Goal: Task Accomplishment & Management: Complete application form

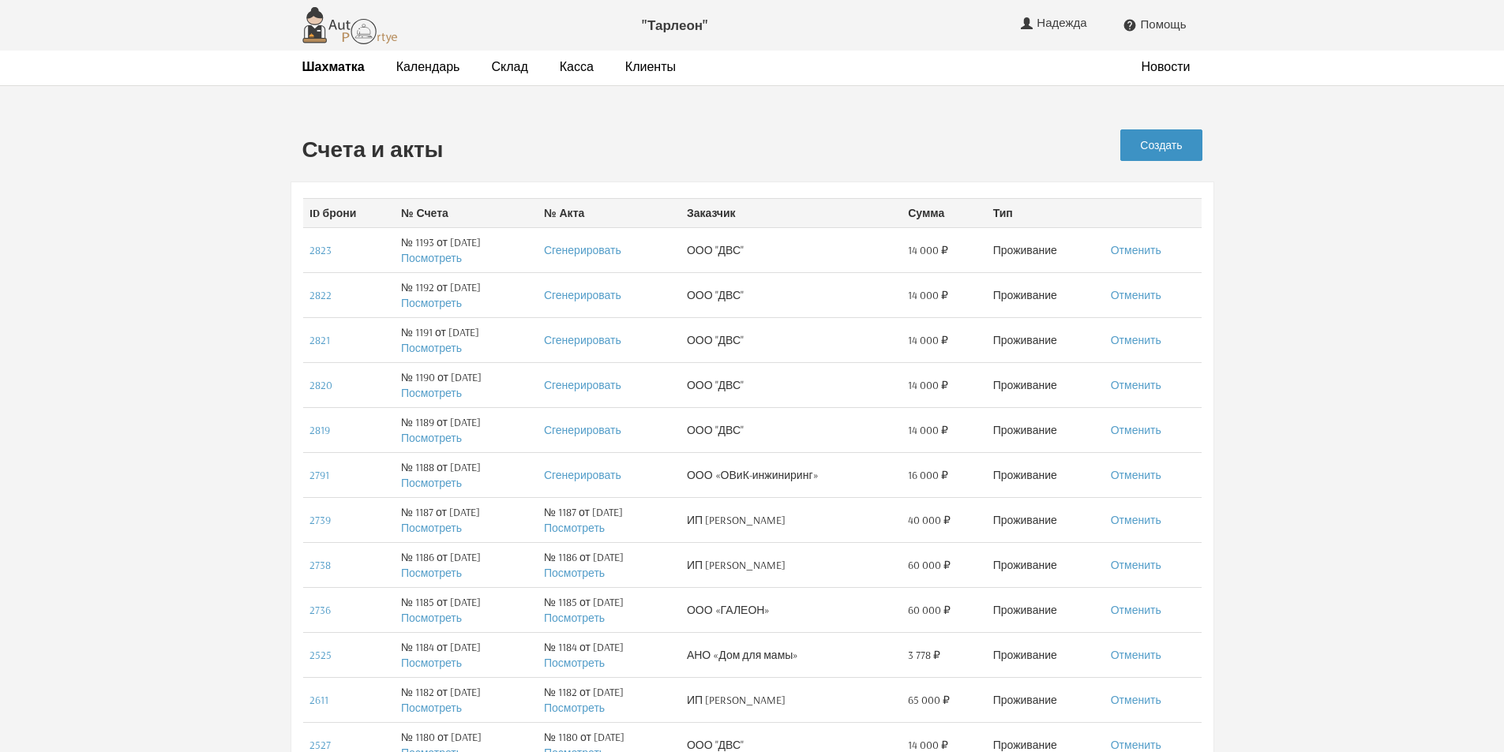
click at [1170, 148] on link "Создать" at bounding box center [1160, 145] width 81 height 32
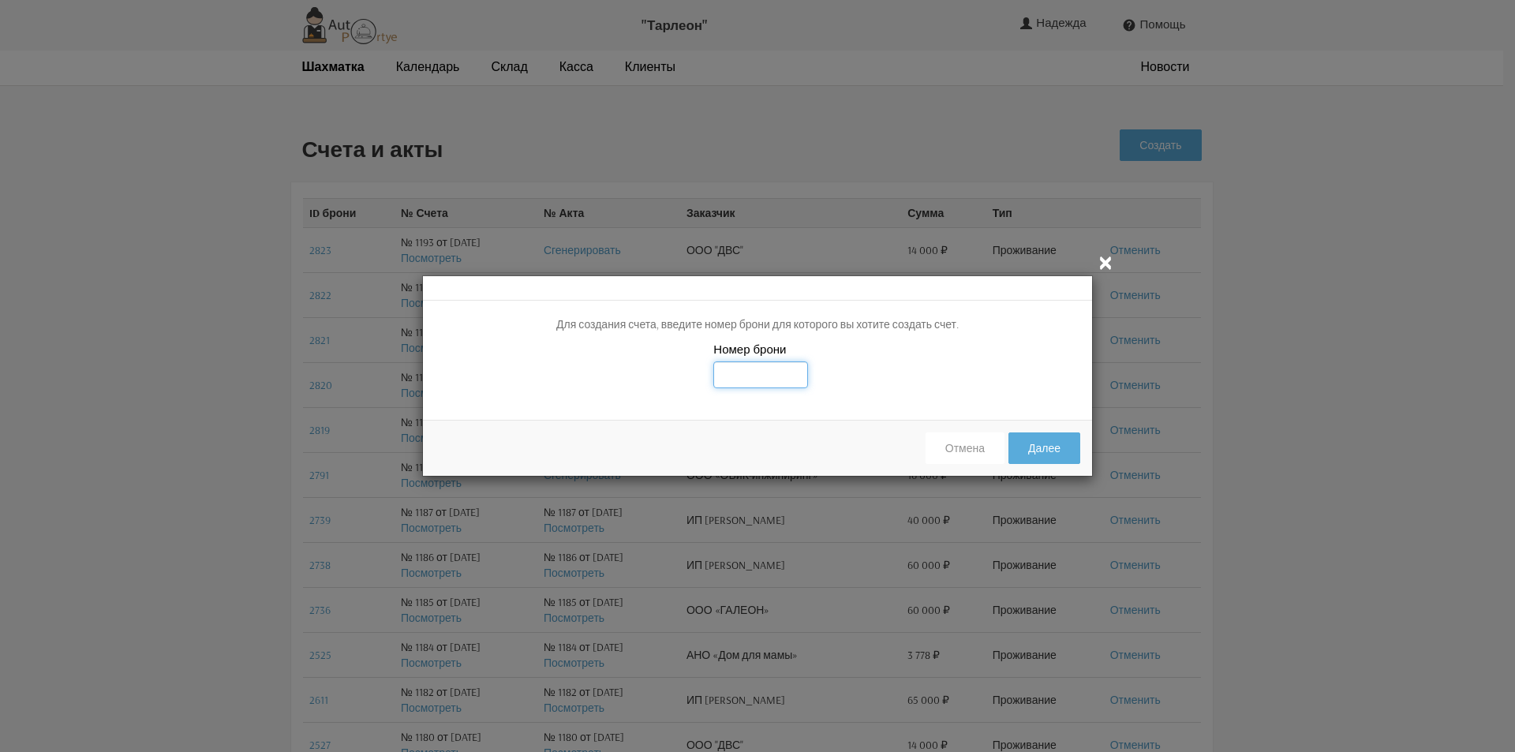
click at [732, 378] on input "text" at bounding box center [761, 374] width 95 height 27
type input "2081"
click at [897, 355] on div "Номер брони 2081" at bounding box center [757, 374] width 669 height 67
click at [1040, 448] on button "Далее" at bounding box center [1045, 449] width 72 height 32
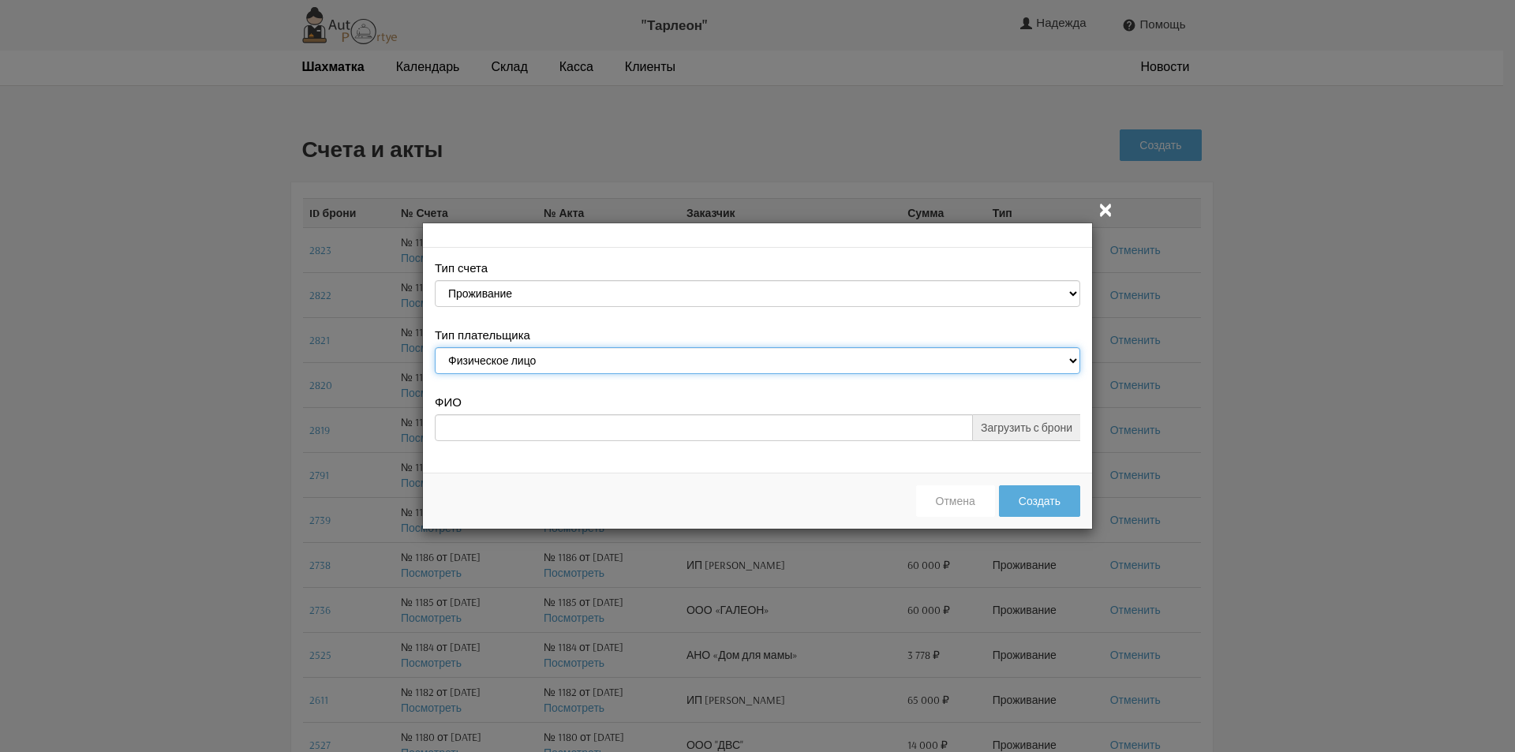
click at [1073, 365] on select "Физическое лицо Юридическое лицо" at bounding box center [758, 360] width 646 height 27
select select "legal_entity"
click at [435, 350] on select "Физическое лицо Юридическое лицо" at bounding box center [758, 360] width 646 height 27
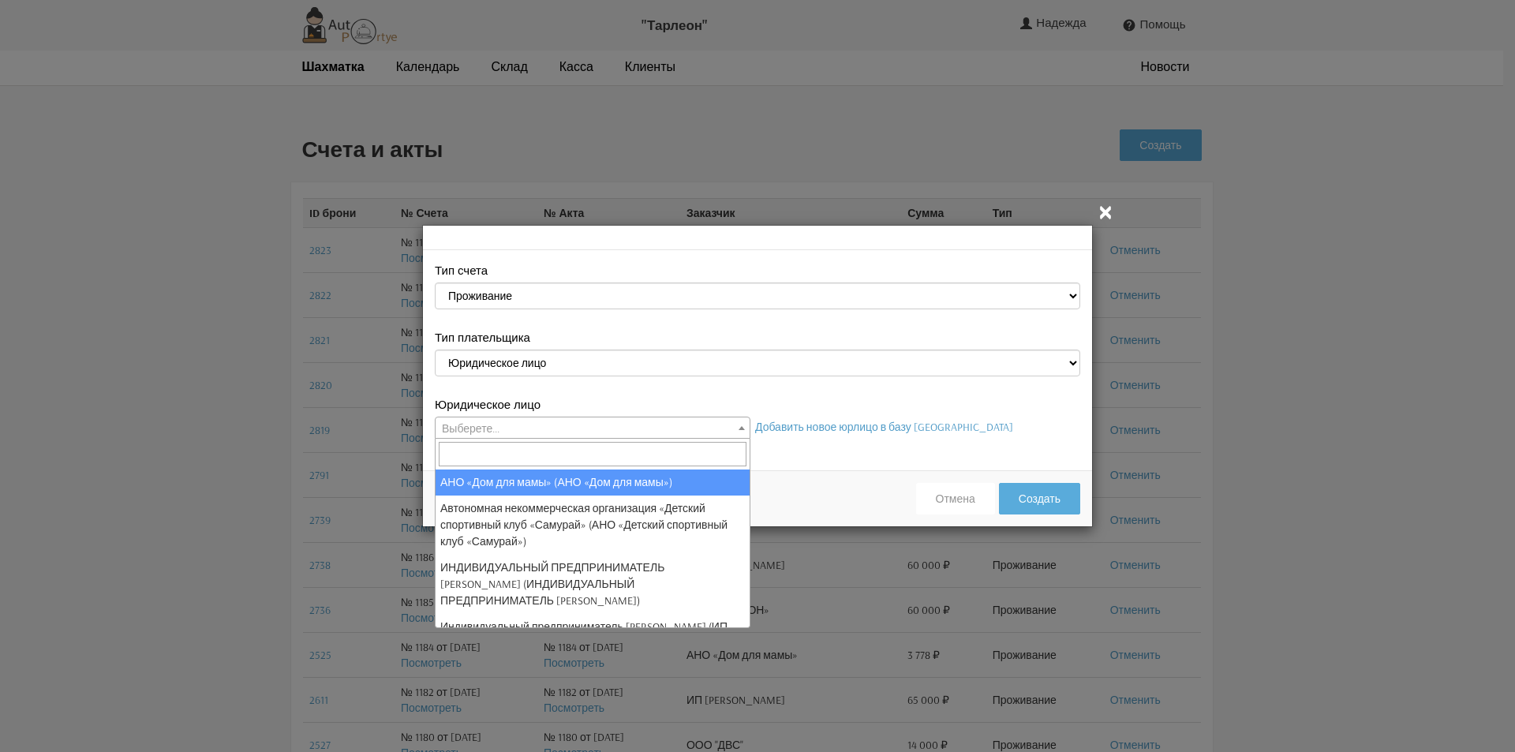
click at [743, 426] on b at bounding box center [742, 428] width 6 height 4
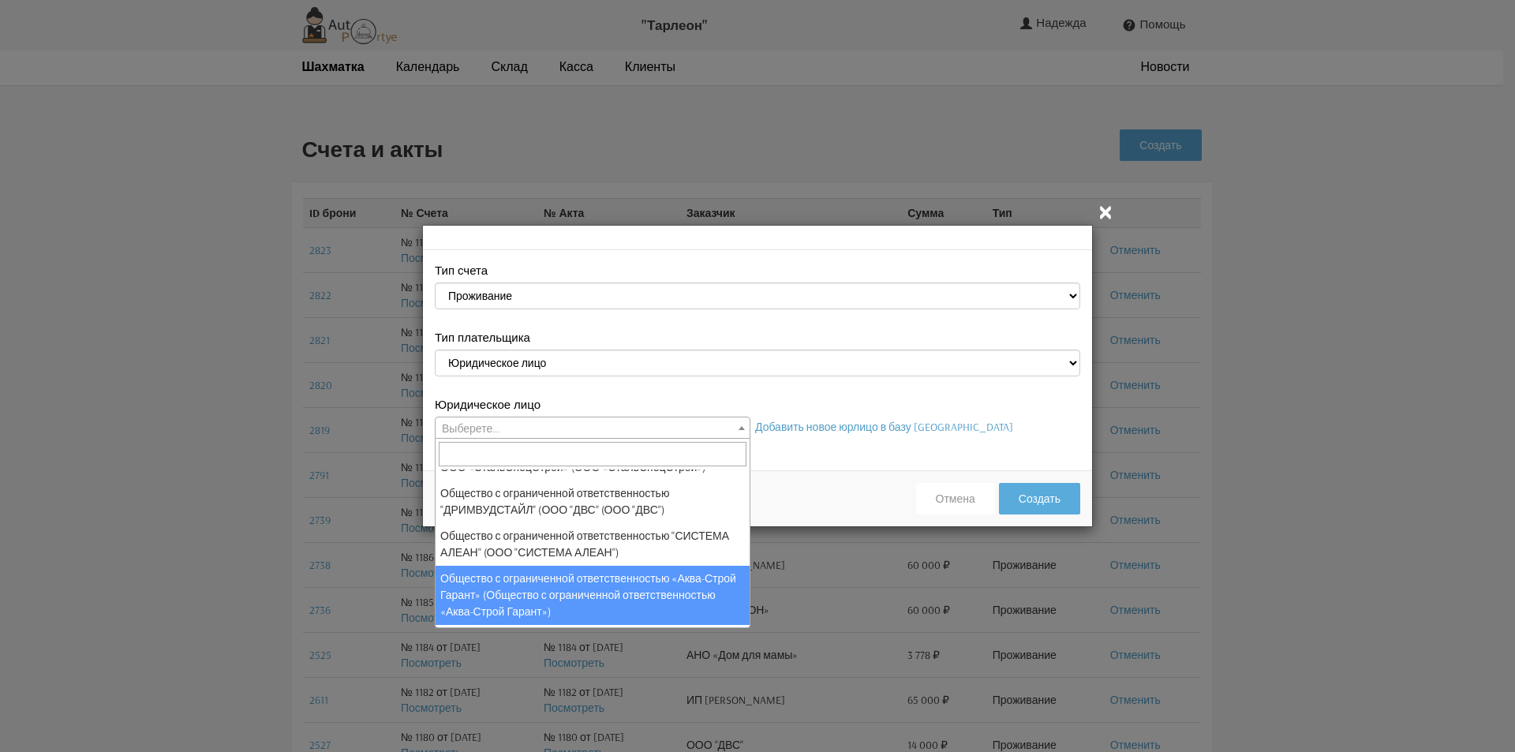
scroll to position [371, 0]
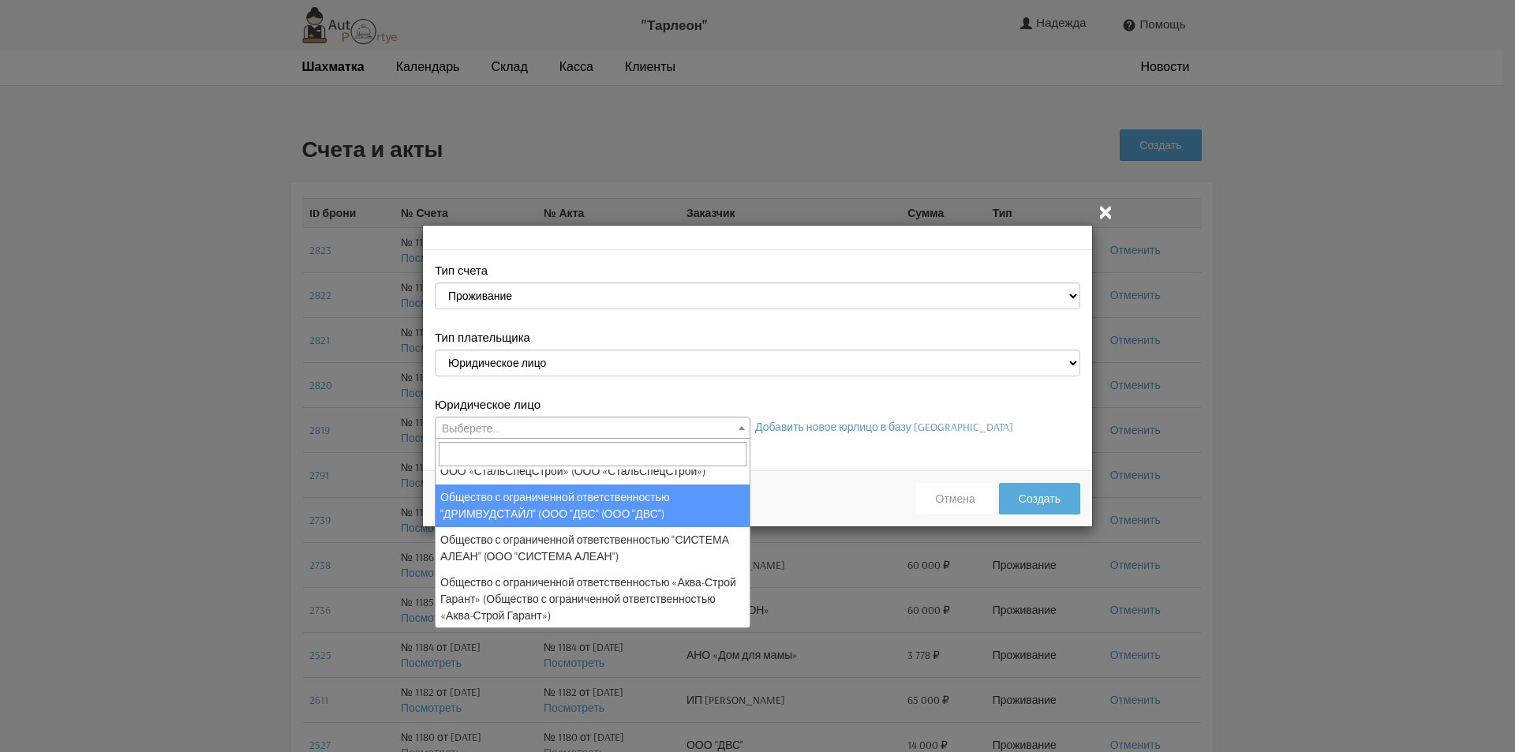
select select "25"
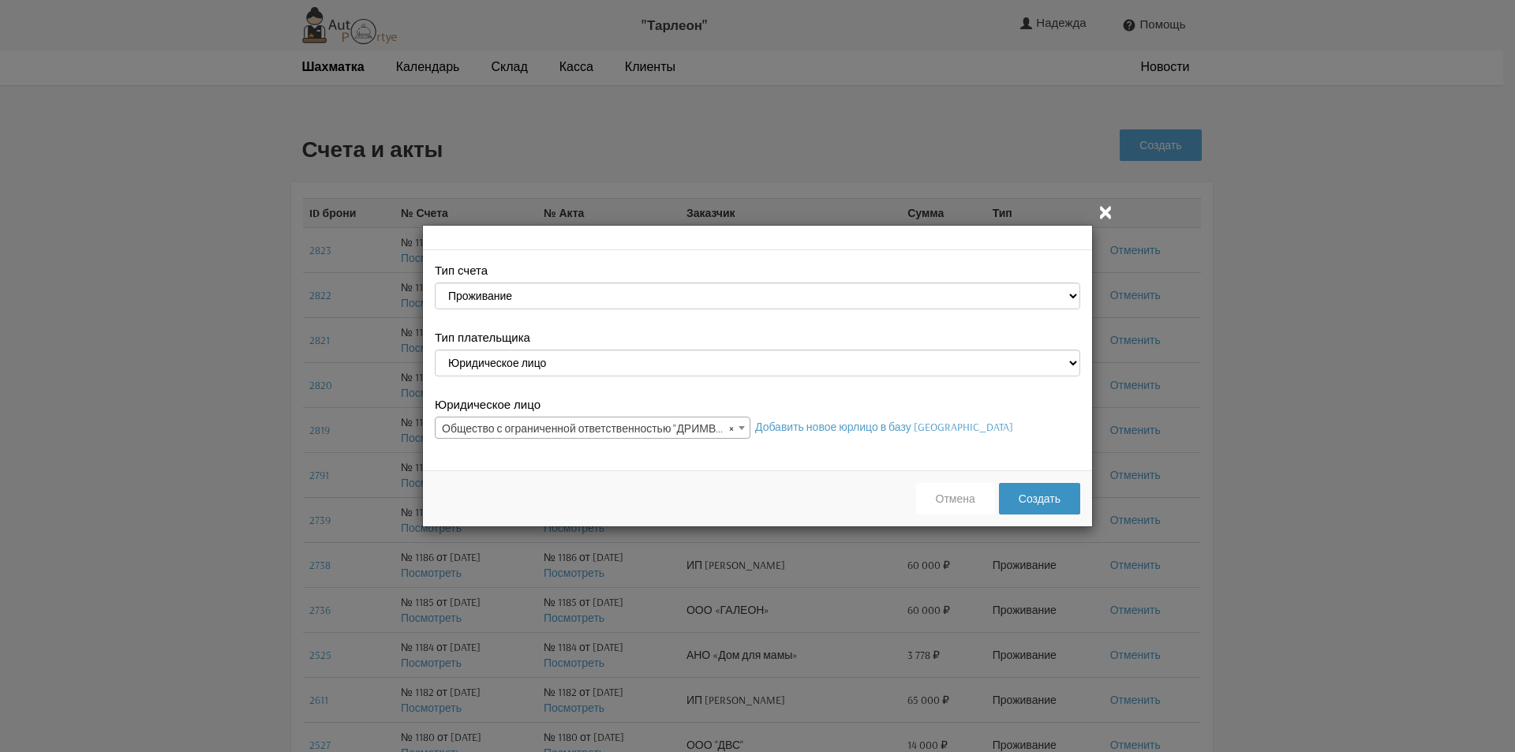
click at [1047, 501] on button "Создать" at bounding box center [1039, 499] width 81 height 32
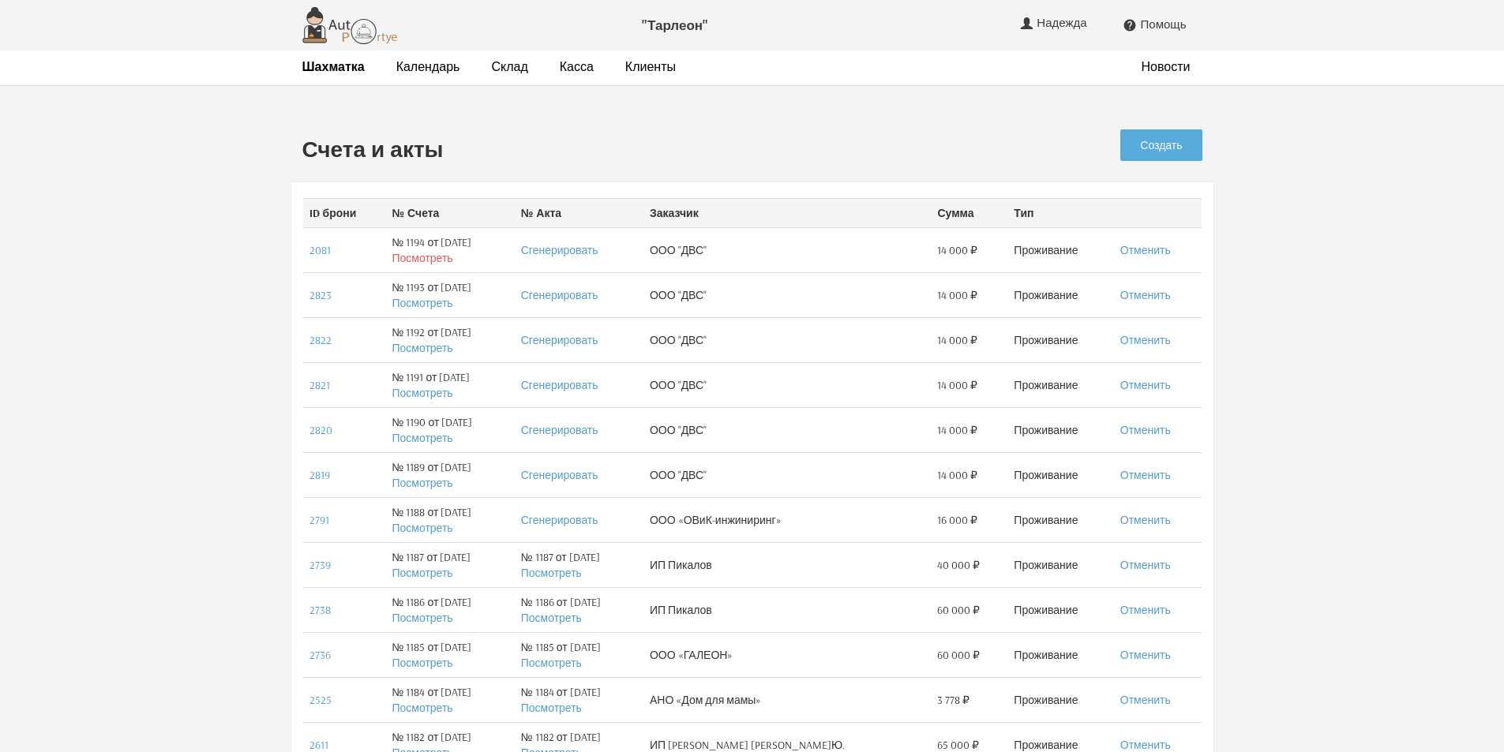
click at [425, 260] on link "Посмотреть" at bounding box center [421, 258] width 61 height 14
click at [423, 302] on link "Посмотреть" at bounding box center [421, 303] width 61 height 14
click at [343, 73] on strong "Шахматка" at bounding box center [333, 66] width 62 height 16
click at [641, 67] on link "Клиенты" at bounding box center [650, 66] width 51 height 17
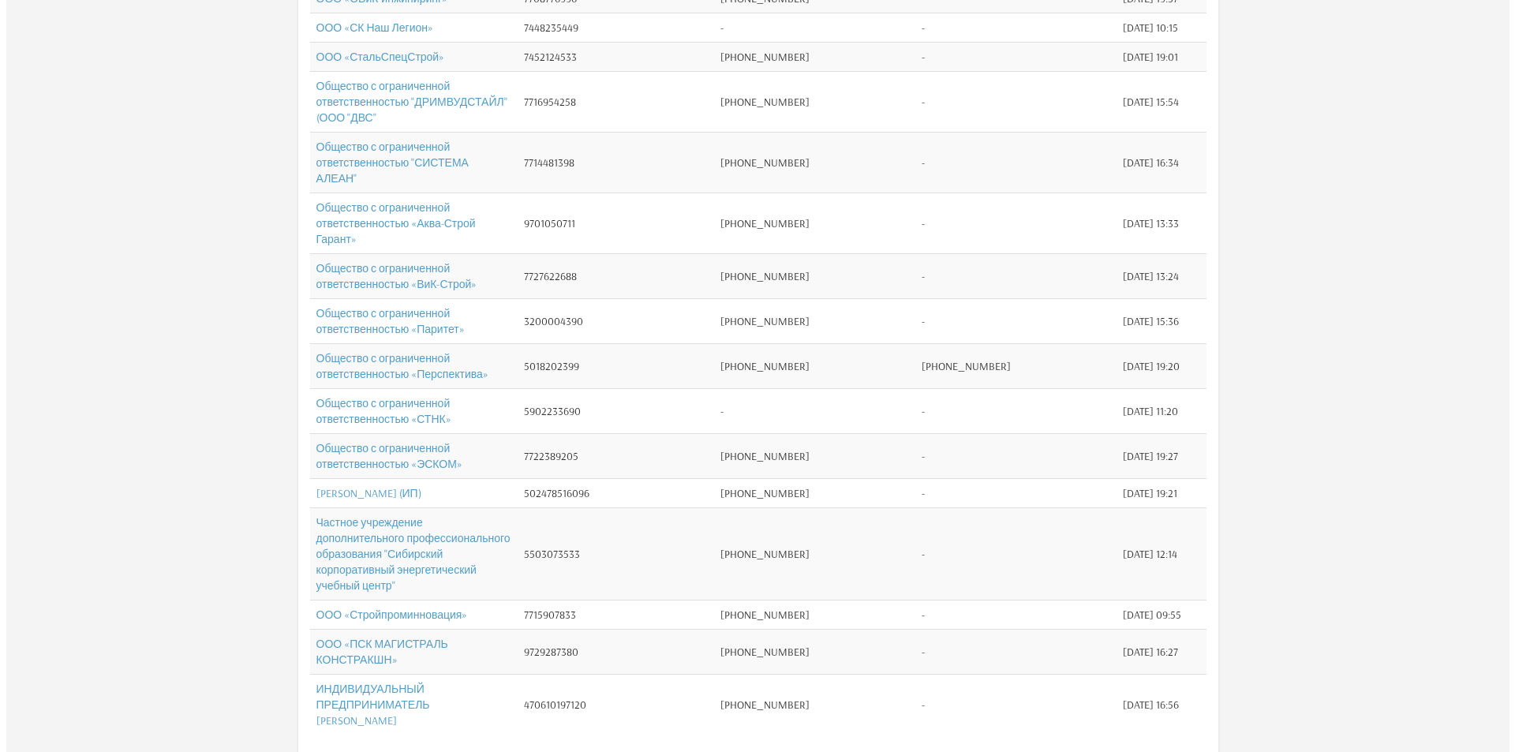
scroll to position [758, 0]
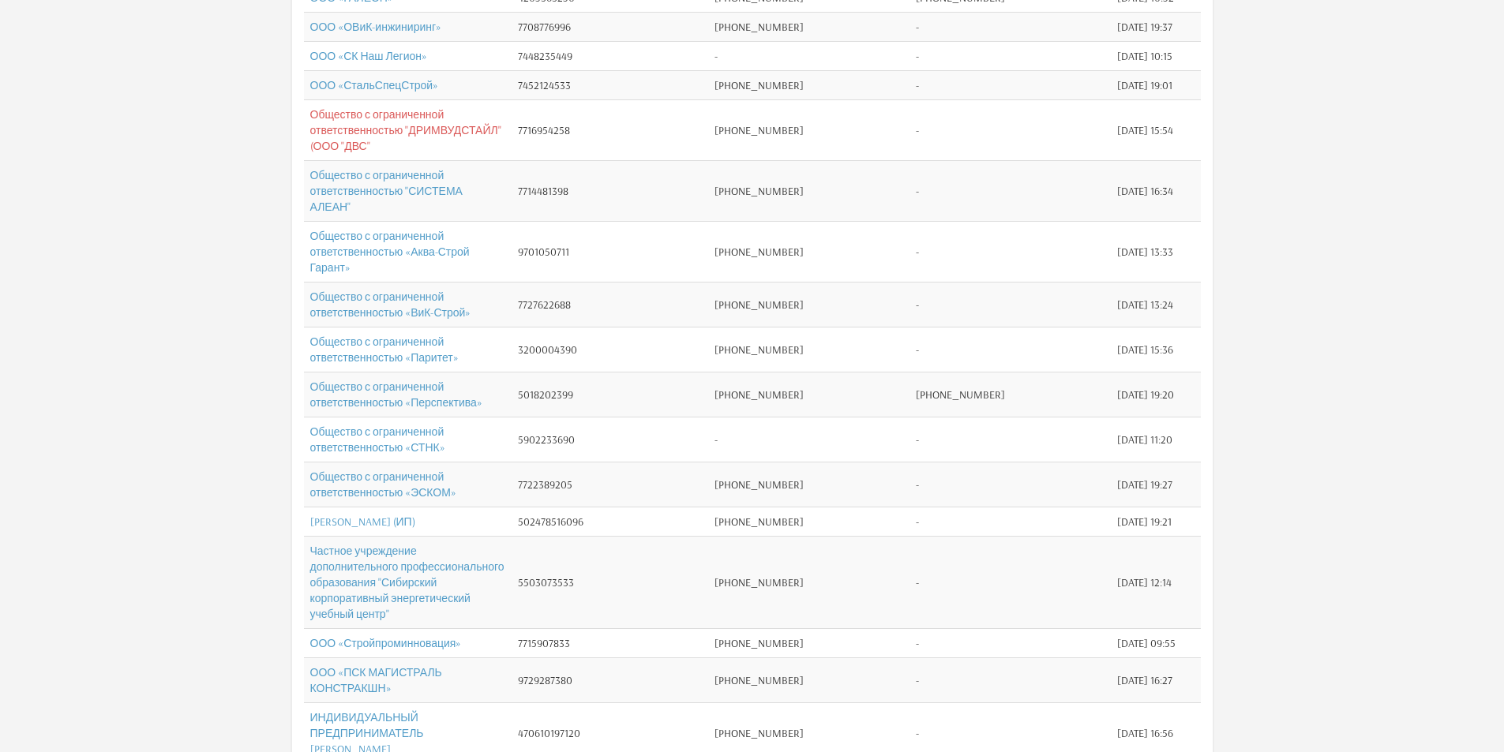
click at [411, 153] on link "Общество с ограниченной ответственностью "ДРИМВУДСТАЙЛ" (ООО "ДВС"" at bounding box center [405, 130] width 191 height 46
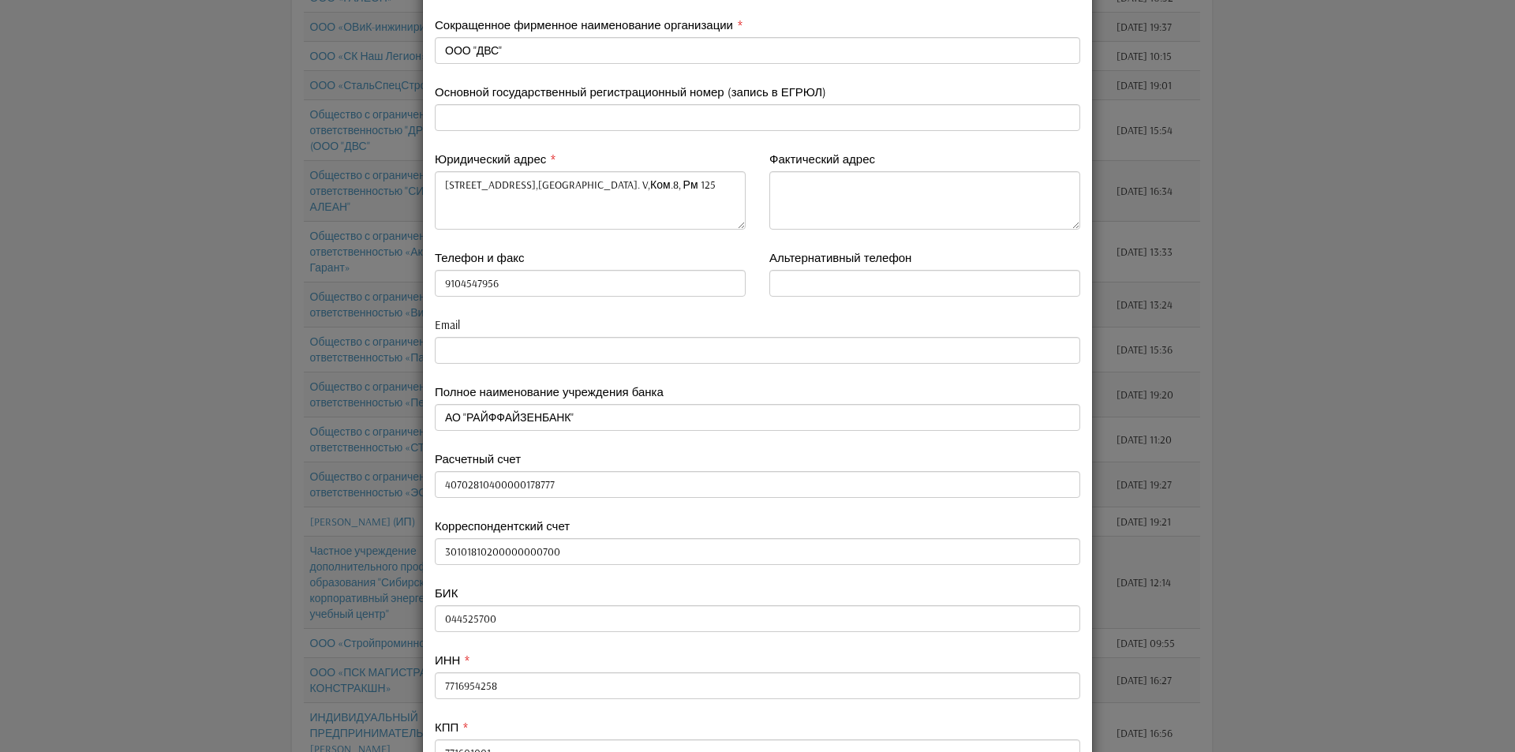
scroll to position [8, 0]
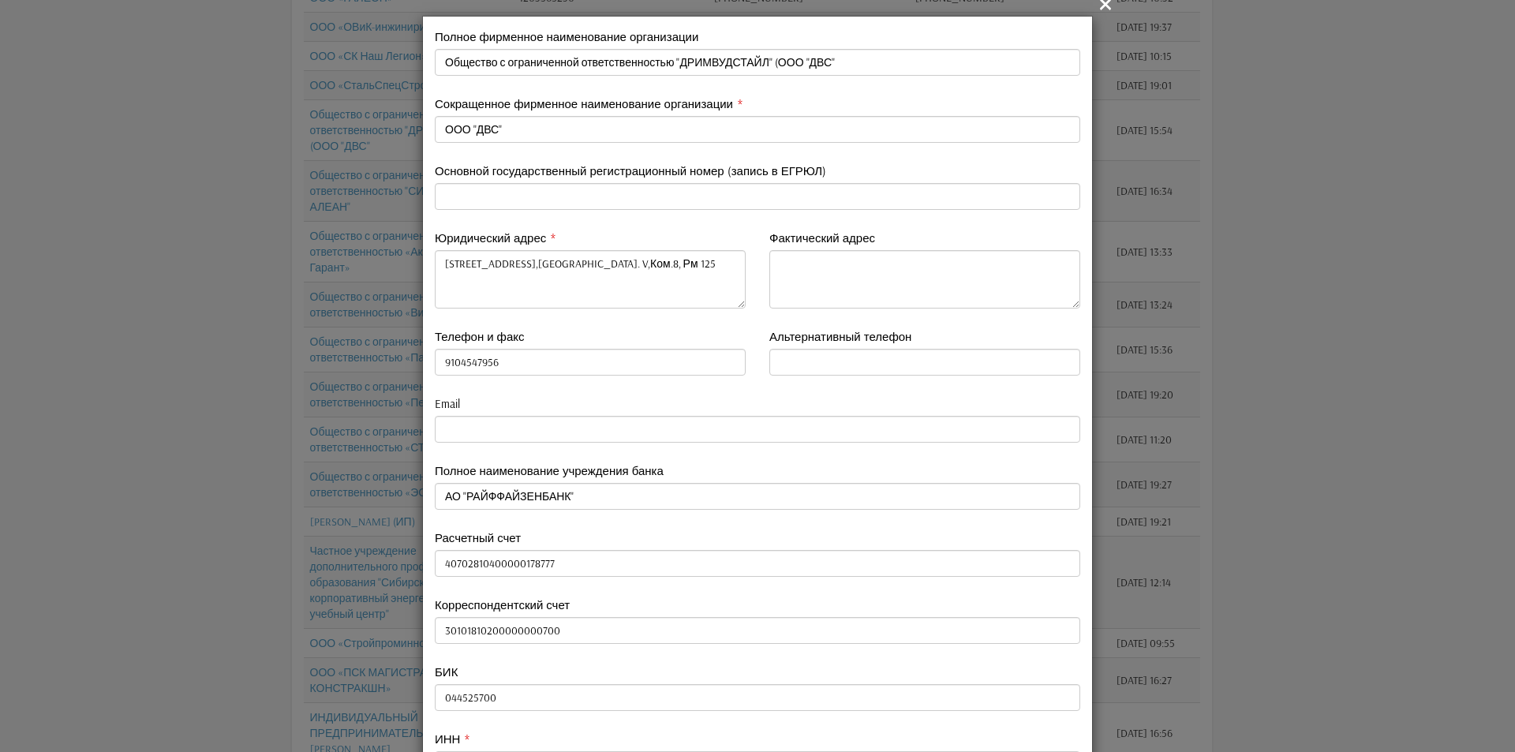
type input "9104547956"
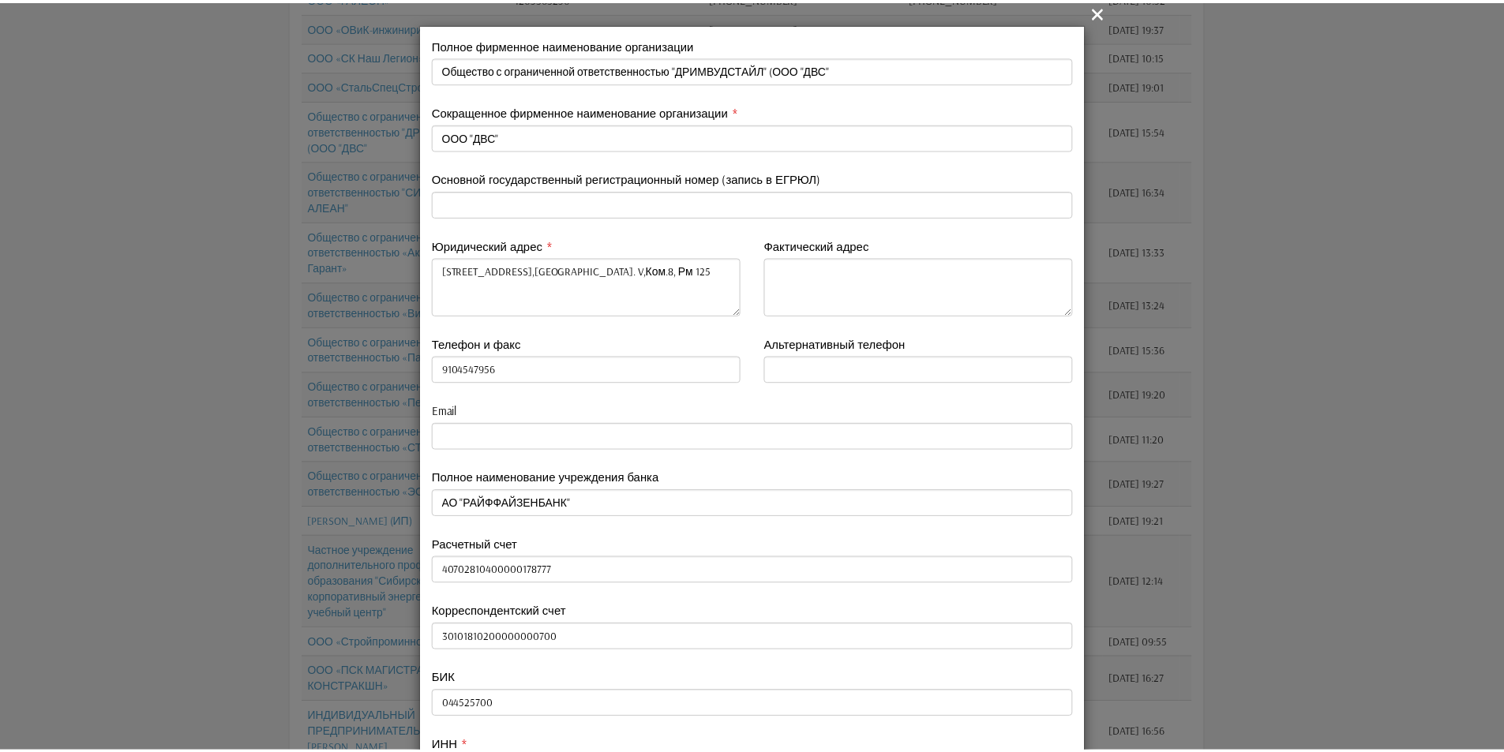
scroll to position [0, 0]
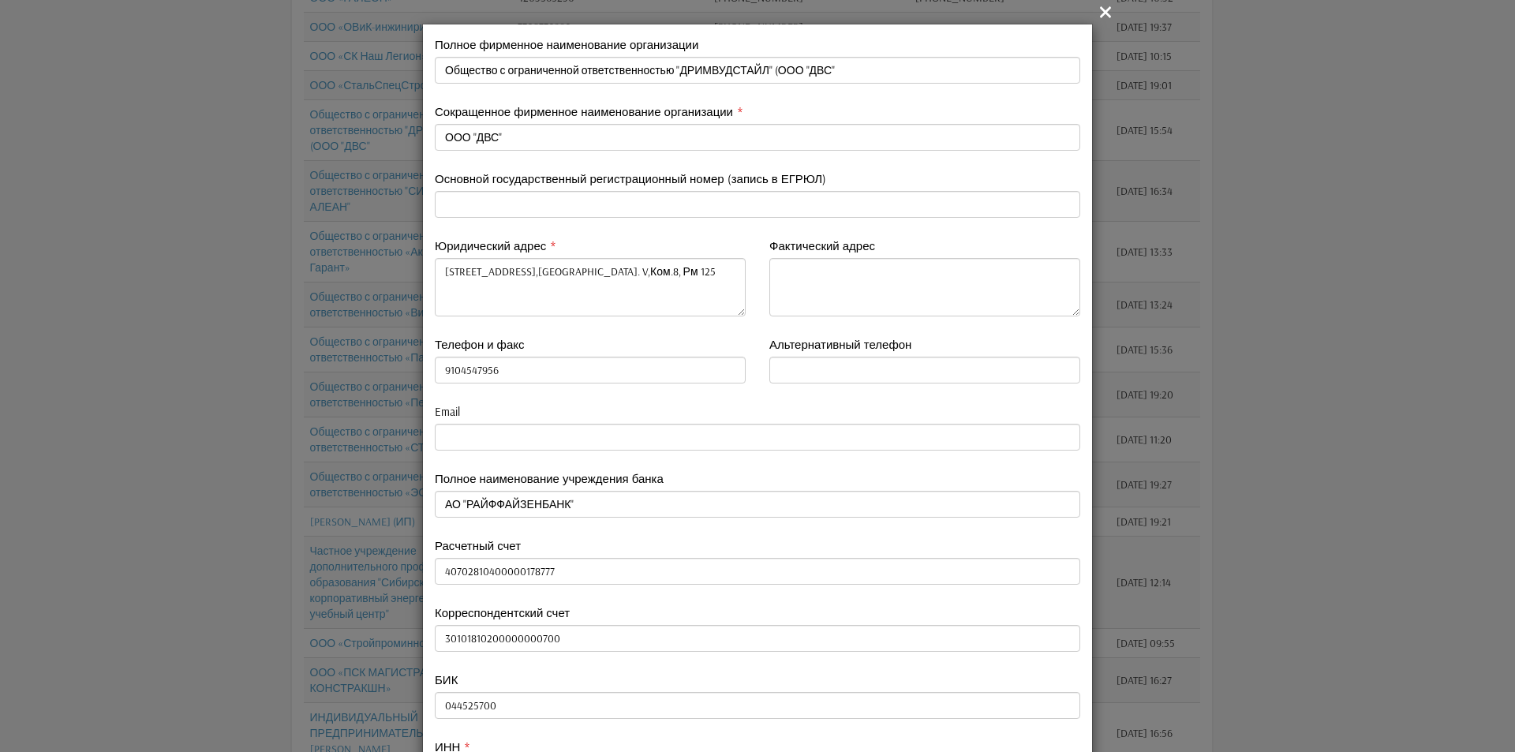
click at [1101, 9] on icon "" at bounding box center [1105, 11] width 19 height 19
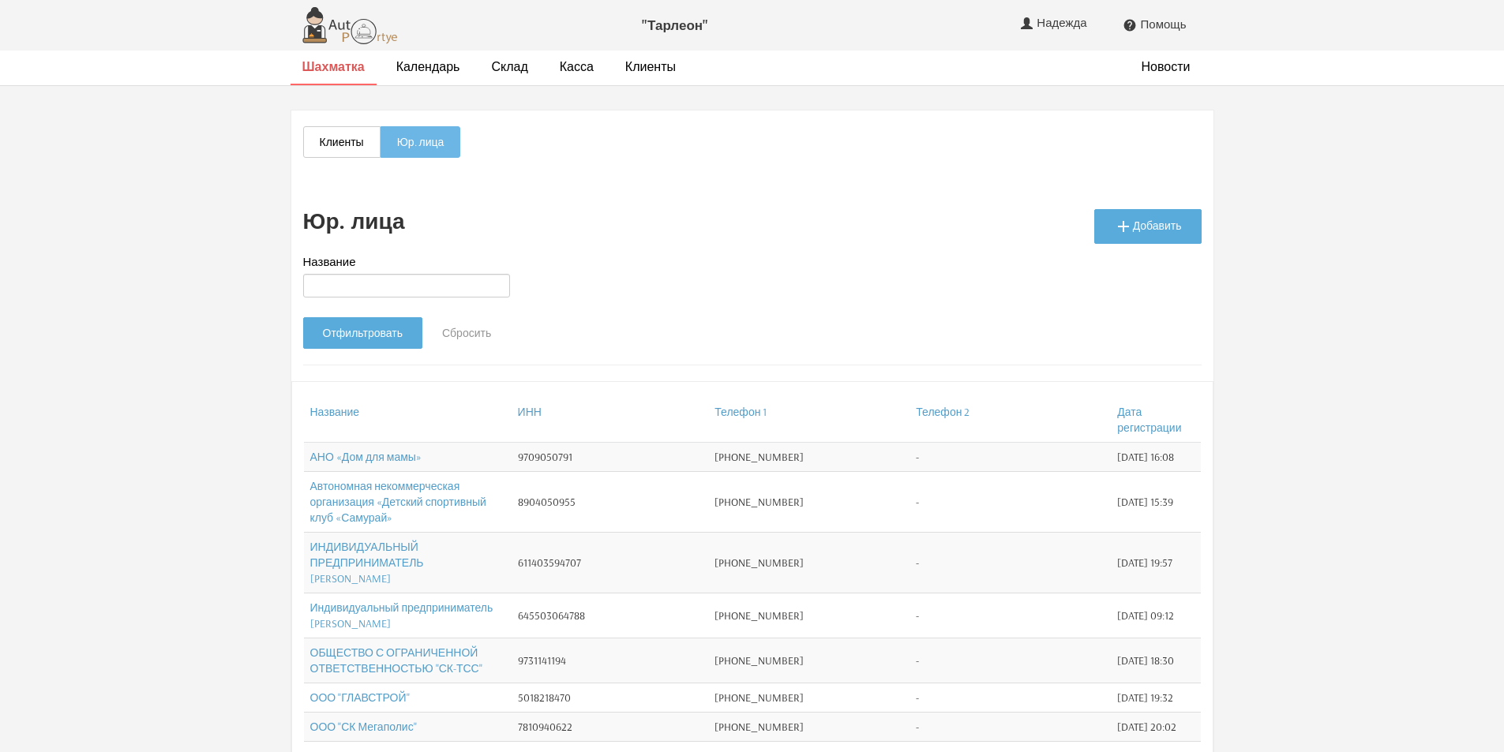
click at [326, 66] on strong "Шахматка" at bounding box center [333, 66] width 62 height 16
